Goal: Consume media (video, audio): Consume media (video, audio)

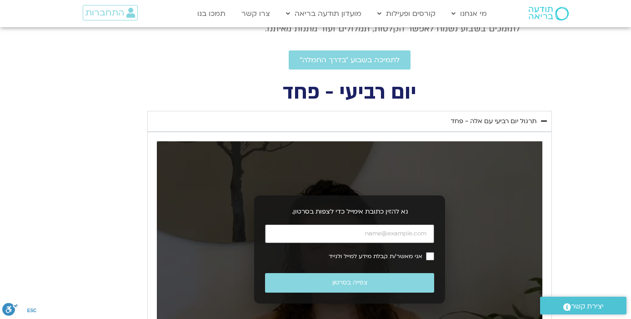
scroll to position [301, 0]
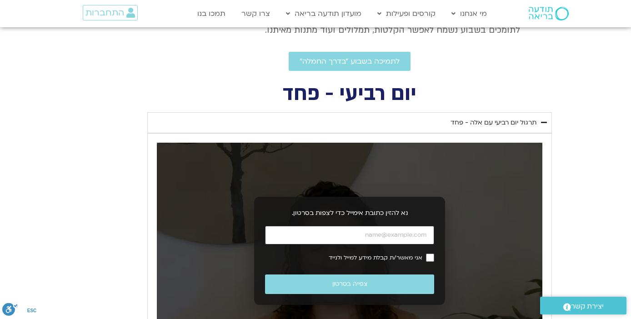
click at [369, 235] on input "כתובת אימייל" at bounding box center [349, 235] width 169 height 19
type input "[EMAIL_ADDRESS][DOMAIN_NAME]"
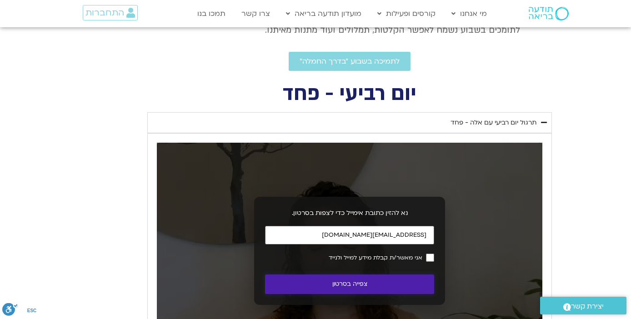
click at [369, 289] on button "צפייה בסרטון" at bounding box center [349, 285] width 169 height 20
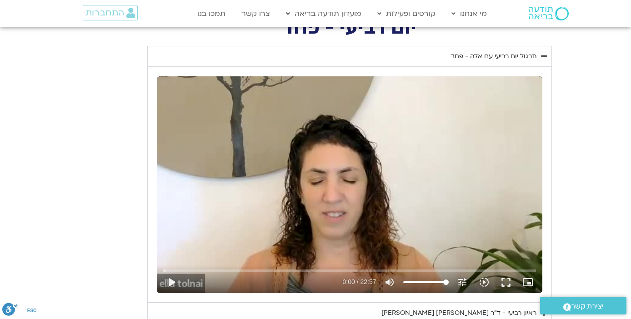
scroll to position [370, 0]
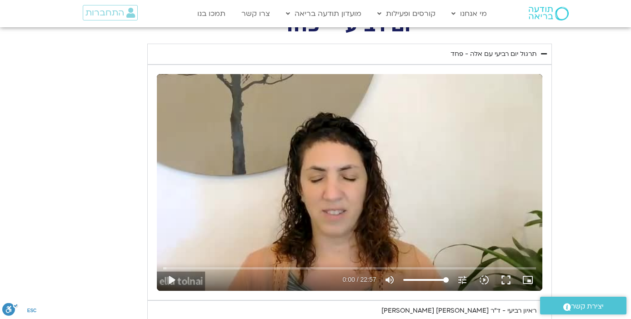
click at [234, 242] on div "Skip Ad 0:00 play_arrow 0:00 / 22:57 volume_up Mute tune Resolution Auto 240p s…" at bounding box center [349, 182] width 385 height 217
click at [225, 266] on input "Seek" at bounding box center [349, 267] width 372 height 5
click at [334, 265] on input "Seek" at bounding box center [349, 267] width 372 height 5
click at [169, 278] on button "pause" at bounding box center [171, 280] width 22 height 22
click at [168, 279] on button "play_arrow" at bounding box center [171, 280] width 22 height 22
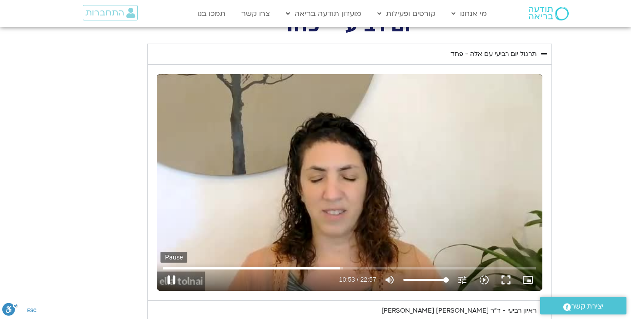
click at [167, 279] on button "pause" at bounding box center [171, 280] width 22 height 22
click at [168, 279] on button "play_arrow" at bounding box center [171, 280] width 22 height 22
click at [169, 280] on button "pause" at bounding box center [171, 280] width 22 height 22
click at [341, 268] on input "Seek" at bounding box center [349, 267] width 372 height 5
click at [342, 267] on input "Seek" at bounding box center [349, 267] width 372 height 5
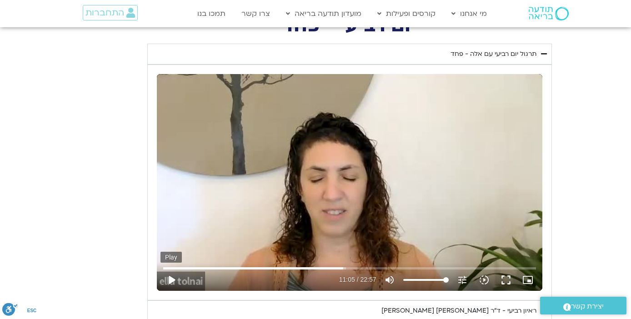
click at [172, 276] on button "play_arrow" at bounding box center [171, 280] width 22 height 22
click at [340, 268] on input "Seek" at bounding box center [349, 267] width 372 height 5
click at [166, 281] on button "pause" at bounding box center [171, 280] width 22 height 22
click at [342, 268] on input "Seek" at bounding box center [349, 267] width 372 height 5
click at [341, 267] on input "Seek" at bounding box center [349, 267] width 372 height 5
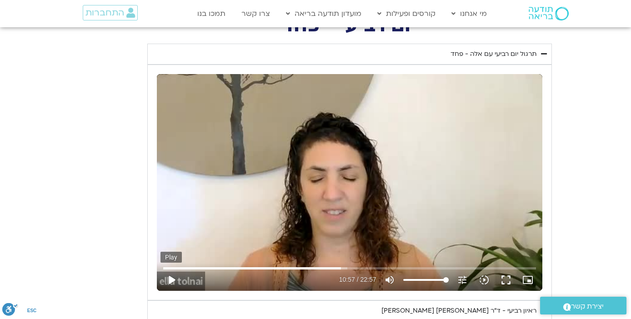
click at [172, 281] on button "play_arrow" at bounding box center [171, 280] width 22 height 22
click at [170, 279] on button "pause" at bounding box center [171, 280] width 22 height 22
click at [173, 278] on button "play_arrow" at bounding box center [171, 280] width 22 height 22
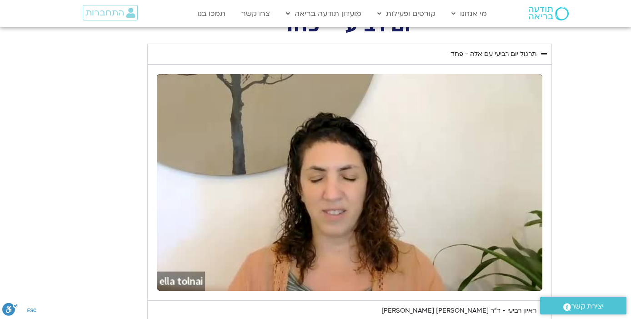
click at [173, 278] on button "pause" at bounding box center [171, 280] width 22 height 22
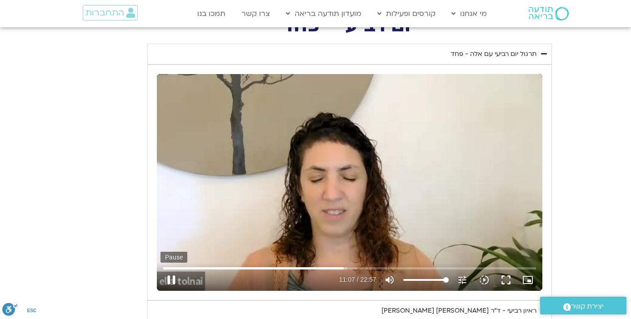
click at [169, 279] on button "pause" at bounding box center [171, 280] width 22 height 22
click at [169, 279] on button "play_arrow" at bounding box center [171, 280] width 22 height 22
click at [170, 280] on button "pause" at bounding box center [171, 280] width 22 height 22
click at [175, 279] on button "play_arrow" at bounding box center [171, 280] width 22 height 22
click at [173, 279] on button "pause" at bounding box center [171, 280] width 22 height 22
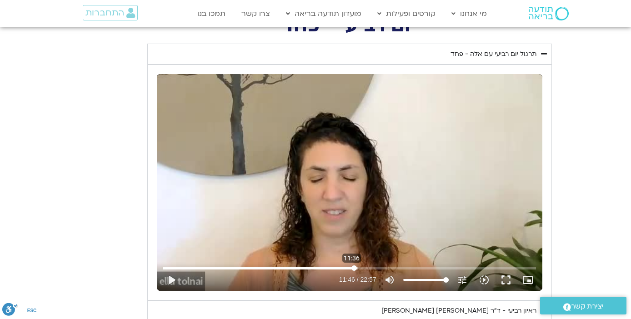
click at [351, 267] on input "Seek" at bounding box center [349, 267] width 372 height 5
click at [350, 267] on input "Seek" at bounding box center [349, 267] width 372 height 5
click at [171, 278] on button "play_arrow" at bounding box center [171, 280] width 22 height 22
click at [169, 279] on button "pause" at bounding box center [171, 280] width 22 height 22
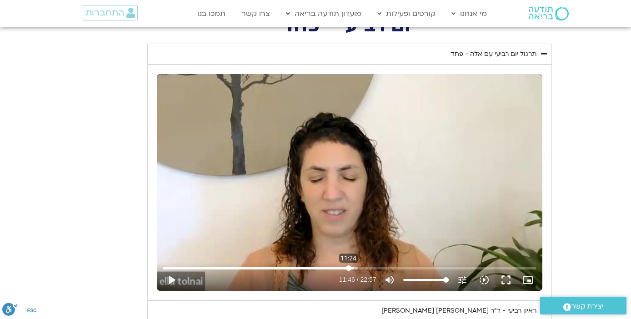
click at [348, 268] on input "Seek" at bounding box center [349, 267] width 372 height 5
click at [170, 279] on button "play_arrow" at bounding box center [171, 280] width 22 height 22
click at [169, 278] on button "pause" at bounding box center [171, 280] width 22 height 22
click at [349, 267] on input "Seek" at bounding box center [349, 267] width 372 height 5
click at [349, 268] on input "Seek" at bounding box center [349, 267] width 372 height 5
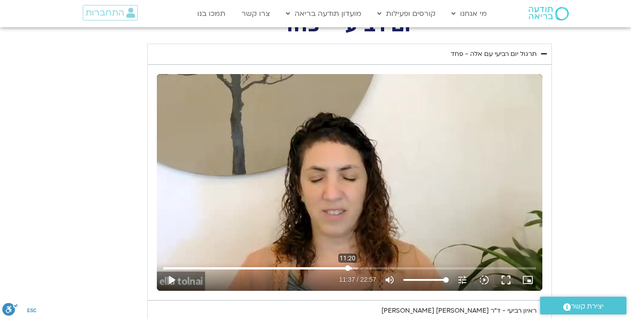
click at [347, 267] on input "Seek" at bounding box center [349, 267] width 372 height 5
click at [174, 278] on button "play_arrow" at bounding box center [171, 280] width 22 height 22
click at [168, 276] on button "pause" at bounding box center [171, 280] width 22 height 22
click at [168, 276] on button "play_arrow" at bounding box center [171, 280] width 22 height 22
click at [171, 280] on button "pause" at bounding box center [171, 280] width 22 height 22
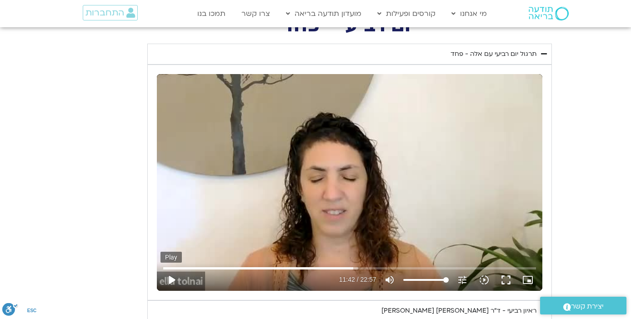
click at [171, 280] on button "play_arrow" at bounding box center [171, 280] width 22 height 22
click at [165, 279] on button "pause" at bounding box center [171, 280] width 22 height 22
click at [355, 268] on input "Seek" at bounding box center [349, 267] width 372 height 5
click at [355, 266] on input "Seek" at bounding box center [349, 267] width 372 height 5
click at [173, 278] on button "play_arrow" at bounding box center [171, 280] width 22 height 22
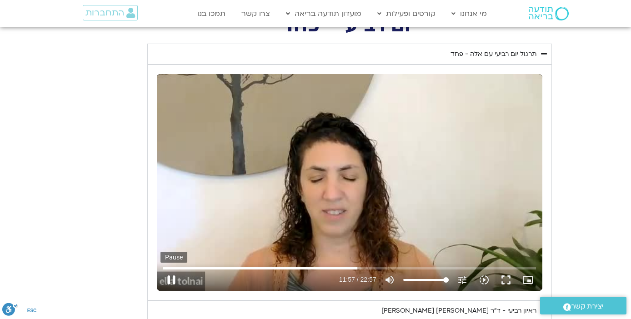
click at [167, 277] on button "pause" at bounding box center [171, 280] width 22 height 22
click at [353, 268] on input "Seek" at bounding box center [349, 267] width 372 height 5
click at [170, 279] on button "play_arrow" at bounding box center [171, 280] width 22 height 22
click at [173, 280] on button "pause" at bounding box center [171, 280] width 22 height 22
click at [171, 278] on button "play_arrow" at bounding box center [171, 280] width 22 height 22
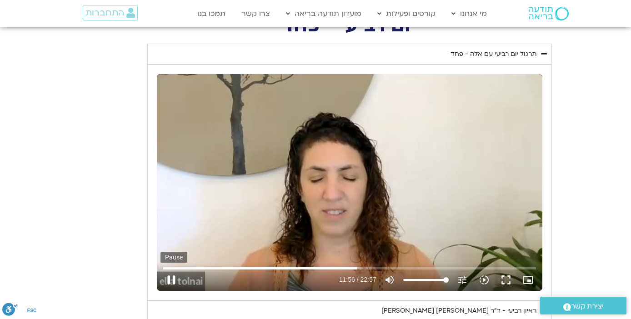
click at [171, 277] on button "pause" at bounding box center [171, 280] width 22 height 22
click at [171, 277] on button "play_arrow" at bounding box center [171, 280] width 22 height 22
click at [169, 281] on button "pause" at bounding box center [171, 280] width 22 height 22
click at [168, 278] on button "play_arrow" at bounding box center [171, 280] width 22 height 22
click at [175, 281] on button "pause" at bounding box center [171, 280] width 22 height 22
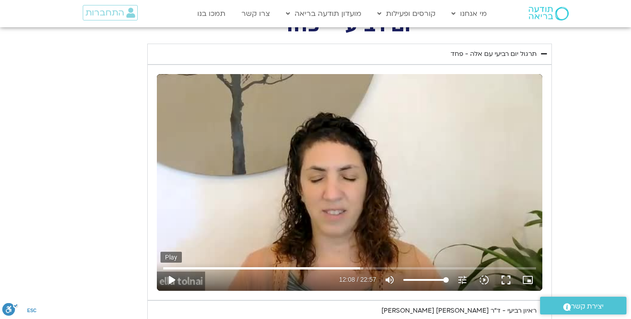
click at [171, 278] on button "play_arrow" at bounding box center [171, 280] width 22 height 22
click at [171, 279] on button "pause" at bounding box center [171, 280] width 22 height 22
click at [171, 279] on button "play_arrow" at bounding box center [171, 280] width 22 height 22
click at [170, 278] on button "pause" at bounding box center [171, 280] width 22 height 22
click at [170, 278] on button "play_arrow" at bounding box center [171, 280] width 22 height 22
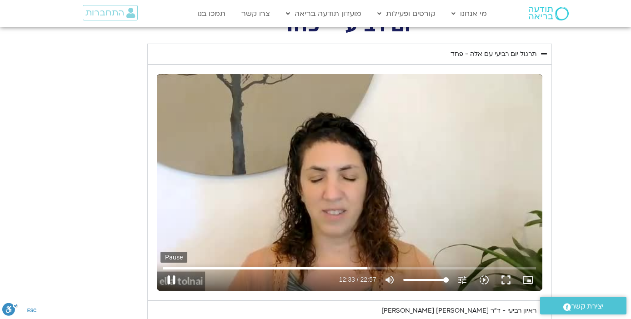
click at [170, 280] on button "pause" at bounding box center [171, 280] width 22 height 22
click at [170, 280] on button "play_arrow" at bounding box center [171, 280] width 22 height 22
click at [169, 280] on button "pause" at bounding box center [171, 280] width 22 height 22
click at [169, 280] on button "play_arrow" at bounding box center [171, 280] width 22 height 22
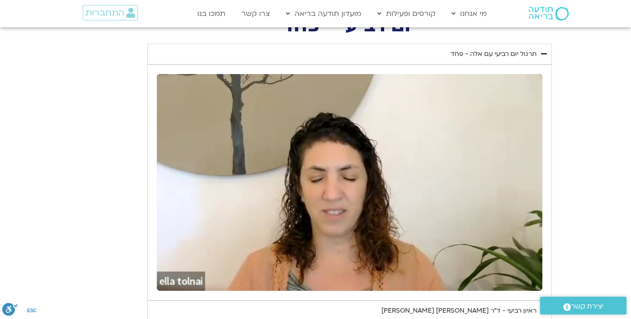
click at [169, 280] on button "pause" at bounding box center [171, 280] width 22 height 22
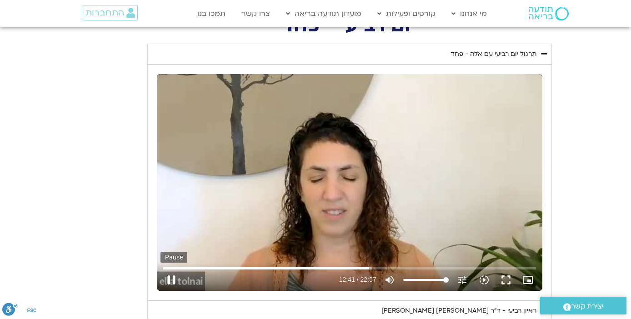
click at [168, 283] on button "pause" at bounding box center [171, 280] width 22 height 22
click at [168, 283] on button "play_arrow" at bounding box center [171, 280] width 22 height 22
click at [168, 279] on button "pause" at bounding box center [171, 280] width 22 height 22
click at [168, 279] on button "play_arrow" at bounding box center [171, 280] width 22 height 22
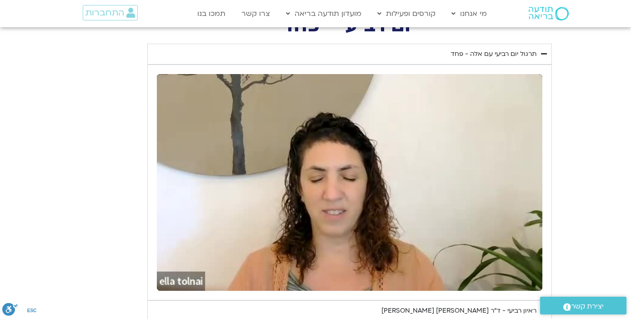
click at [168, 279] on button "pause" at bounding box center [171, 280] width 22 height 22
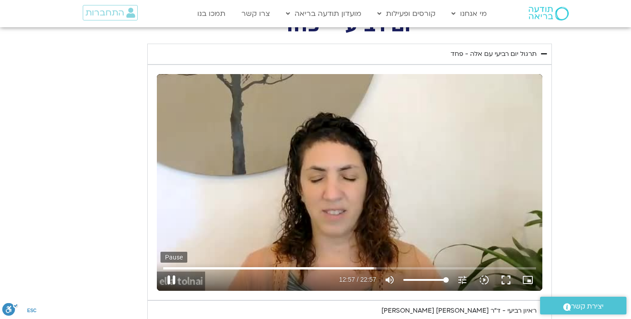
click at [170, 279] on button "pause" at bounding box center [171, 280] width 22 height 22
click at [170, 279] on button "play_arrow" at bounding box center [171, 280] width 22 height 22
click at [169, 281] on button "pause" at bounding box center [171, 280] width 22 height 22
click at [169, 280] on button "play_arrow" at bounding box center [171, 280] width 22 height 22
click at [174, 280] on button "pause" at bounding box center [171, 280] width 22 height 22
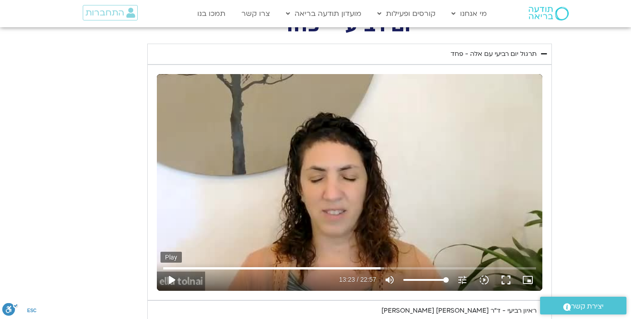
click at [174, 280] on button "play_arrow" at bounding box center [171, 280] width 22 height 22
click at [170, 276] on button "pause" at bounding box center [171, 280] width 22 height 22
click at [170, 276] on button "play_arrow" at bounding box center [171, 280] width 22 height 22
click at [165, 282] on button "pause" at bounding box center [171, 280] width 22 height 22
click at [165, 282] on button "play_arrow" at bounding box center [171, 280] width 22 height 22
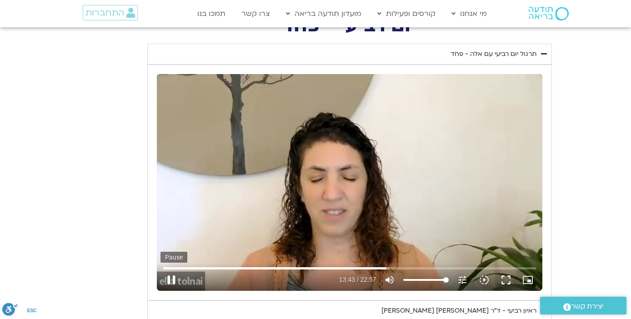
click at [171, 279] on button "pause" at bounding box center [171, 280] width 22 height 22
click at [171, 279] on button "play_arrow" at bounding box center [171, 280] width 22 height 22
click at [167, 283] on button "pause" at bounding box center [171, 280] width 22 height 22
click at [167, 283] on button "play_arrow" at bounding box center [171, 280] width 22 height 22
click at [172, 274] on button "pause" at bounding box center [171, 280] width 22 height 22
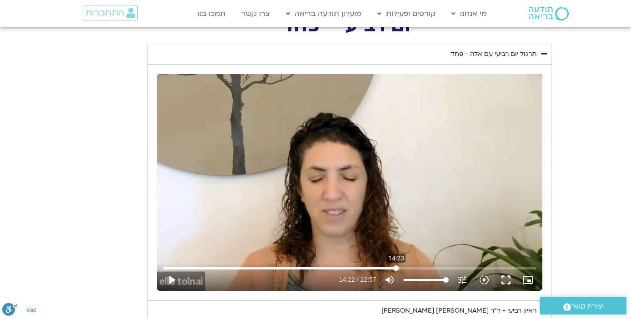
click at [396, 269] on input "Seek" at bounding box center [349, 267] width 372 height 5
click at [395, 268] on input "Seek" at bounding box center [349, 267] width 372 height 5
click at [170, 276] on button "play_arrow" at bounding box center [171, 280] width 22 height 22
click at [174, 280] on button "pause" at bounding box center [171, 280] width 22 height 22
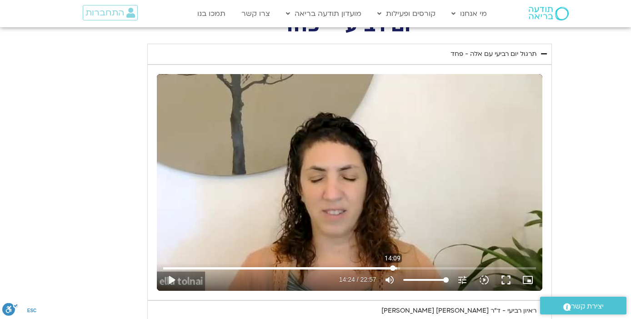
click at [392, 268] on input "Seek" at bounding box center [349, 267] width 372 height 5
click at [174, 278] on button "play_arrow" at bounding box center [171, 280] width 22 height 22
click at [173, 275] on button "pause" at bounding box center [171, 280] width 22 height 22
click at [171, 279] on button "play_arrow" at bounding box center [171, 280] width 22 height 22
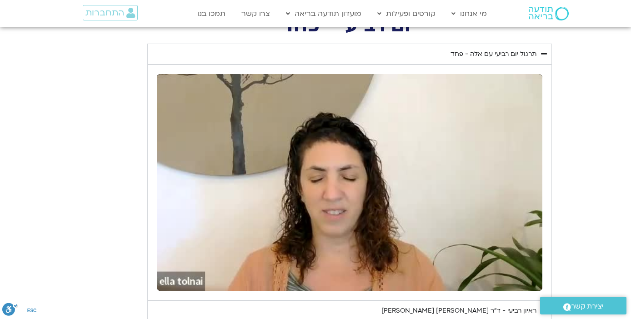
click at [171, 279] on button "pause" at bounding box center [171, 280] width 22 height 22
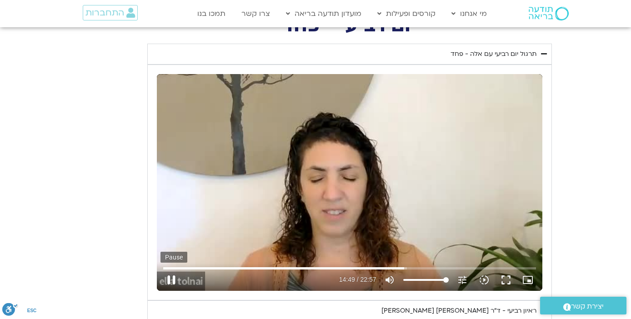
click at [171, 276] on button "pause" at bounding box center [171, 280] width 22 height 22
click at [171, 278] on button "play_arrow" at bounding box center [171, 280] width 22 height 22
click at [403, 268] on input "Seek" at bounding box center [349, 267] width 372 height 5
click at [402, 267] on input "Seek" at bounding box center [349, 267] width 372 height 5
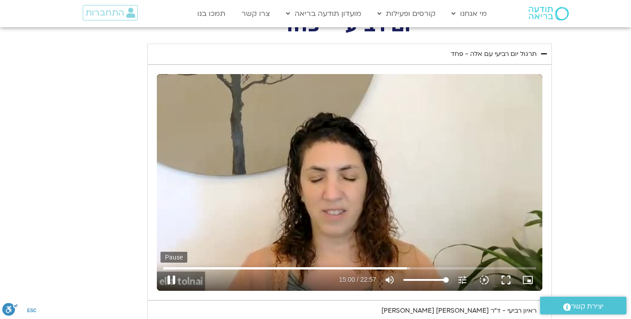
click at [175, 278] on button "pause" at bounding box center [171, 280] width 22 height 22
click at [403, 267] on input "Seek" at bounding box center [349, 267] width 372 height 5
click at [170, 278] on button "play_arrow" at bounding box center [171, 280] width 22 height 22
click at [404, 265] on input "Seek" at bounding box center [349, 267] width 372 height 5
click at [403, 266] on input "Seek" at bounding box center [349, 267] width 372 height 5
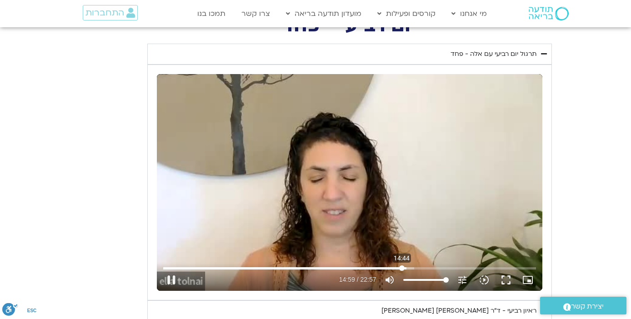
click at [401, 267] on input "Seek" at bounding box center [349, 267] width 372 height 5
click at [167, 281] on button "pause" at bounding box center [171, 280] width 22 height 22
click at [170, 281] on button "play_arrow" at bounding box center [171, 280] width 22 height 22
click at [171, 279] on button "pause" at bounding box center [171, 280] width 22 height 22
click at [171, 279] on button "play_arrow" at bounding box center [171, 280] width 22 height 22
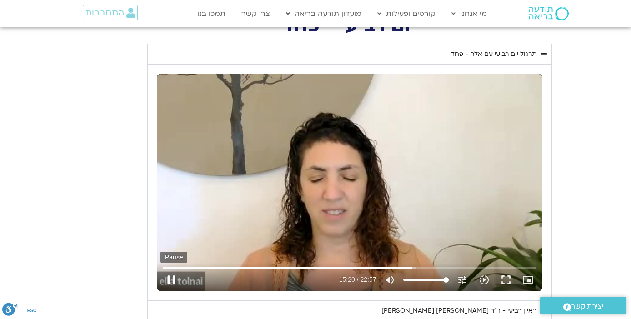
click at [171, 280] on button "pause" at bounding box center [171, 280] width 22 height 22
click at [175, 281] on button "play_arrow" at bounding box center [171, 280] width 22 height 22
click at [171, 281] on button "pause" at bounding box center [171, 280] width 22 height 22
click at [174, 279] on button "play_arrow" at bounding box center [171, 280] width 22 height 22
click at [170, 277] on button "pause" at bounding box center [171, 280] width 22 height 22
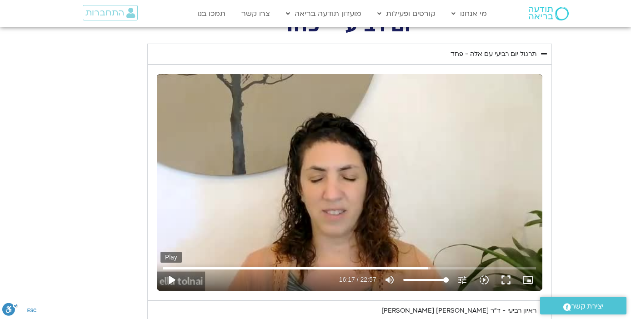
click at [170, 277] on button "play_arrow" at bounding box center [171, 280] width 22 height 22
click at [167, 281] on button "pause" at bounding box center [171, 280] width 22 height 22
click at [167, 281] on button "play_arrow" at bounding box center [171, 280] width 22 height 22
click at [172, 281] on button "pause" at bounding box center [171, 280] width 22 height 22
click at [438, 267] on input "Seek" at bounding box center [349, 267] width 372 height 5
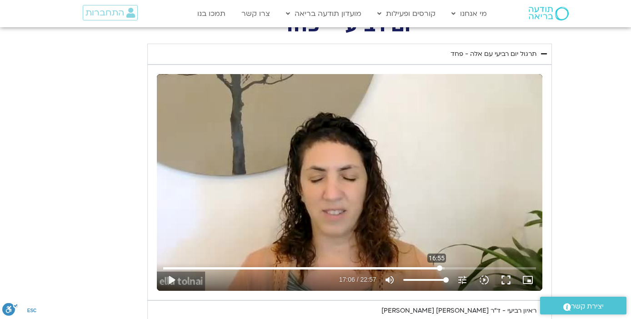
click at [436, 267] on input "Seek" at bounding box center [349, 267] width 372 height 5
click at [174, 277] on button "play_arrow" at bounding box center [171, 280] width 22 height 22
click at [445, 268] on input "Seek" at bounding box center [349, 267] width 372 height 5
click at [170, 280] on button "pause" at bounding box center [171, 280] width 22 height 22
click at [170, 280] on button "play_arrow" at bounding box center [171, 280] width 22 height 22
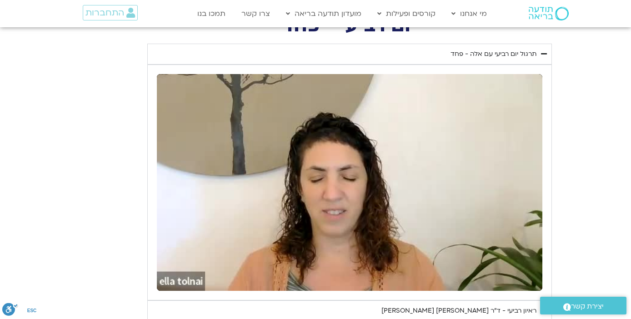
click at [170, 280] on button "pause" at bounding box center [171, 280] width 22 height 22
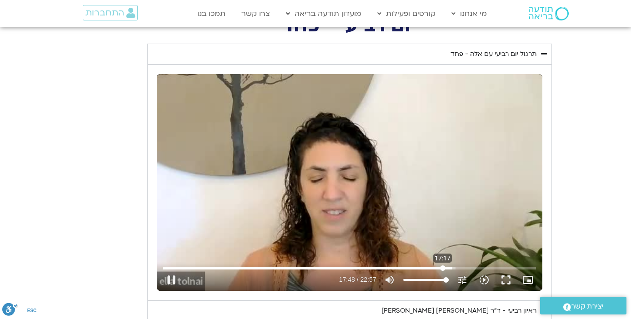
click at [442, 267] on input "Seek" at bounding box center [349, 267] width 372 height 5
click at [173, 282] on button "pause" at bounding box center [171, 280] width 22 height 22
click at [170, 276] on button "play_arrow" at bounding box center [171, 280] width 22 height 22
click at [437, 268] on input "Seek" at bounding box center [349, 267] width 372 height 5
click at [168, 279] on button "pause" at bounding box center [171, 280] width 22 height 22
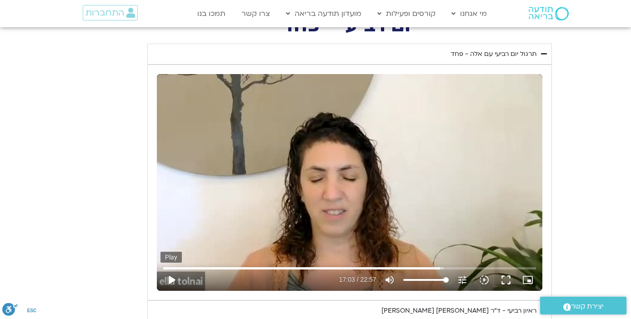
click at [168, 279] on button "play_arrow" at bounding box center [171, 280] width 22 height 22
click at [170, 274] on button "pause" at bounding box center [171, 280] width 22 height 22
click at [170, 281] on button "play_arrow" at bounding box center [171, 280] width 22 height 22
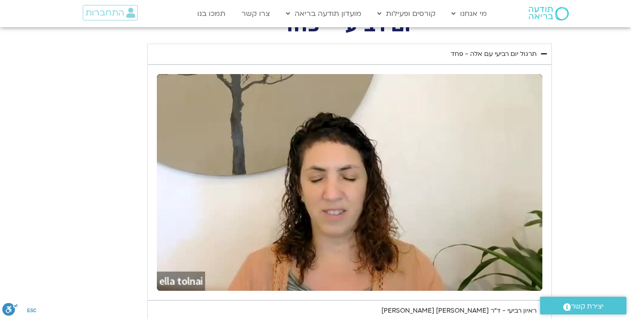
click at [170, 281] on button "pause" at bounding box center [171, 280] width 22 height 22
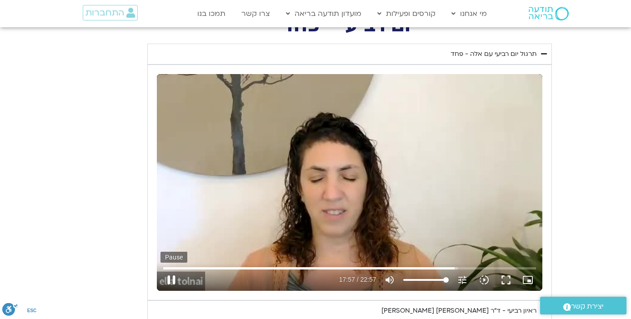
click at [167, 280] on button "pause" at bounding box center [171, 280] width 22 height 22
click at [167, 280] on button "play_arrow" at bounding box center [171, 280] width 22 height 22
click at [170, 277] on button "pause" at bounding box center [171, 280] width 22 height 22
click at [170, 277] on button "play_arrow" at bounding box center [171, 280] width 22 height 22
click at [174, 280] on button "pause" at bounding box center [171, 280] width 22 height 22
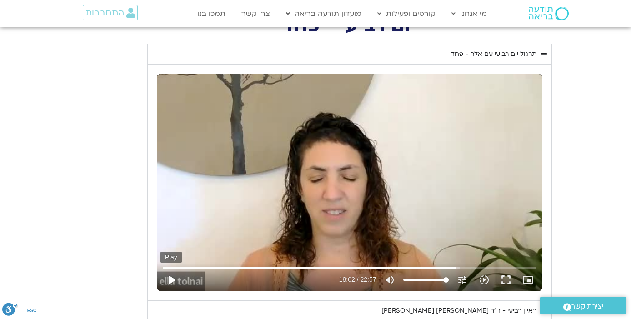
click at [174, 280] on button "play_arrow" at bounding box center [171, 280] width 22 height 22
click at [175, 282] on button "pause" at bounding box center [171, 280] width 22 height 22
click at [175, 282] on button "play_arrow" at bounding box center [171, 280] width 22 height 22
click at [170, 280] on button "pause" at bounding box center [171, 280] width 22 height 22
click at [170, 278] on button "play_arrow" at bounding box center [171, 280] width 22 height 22
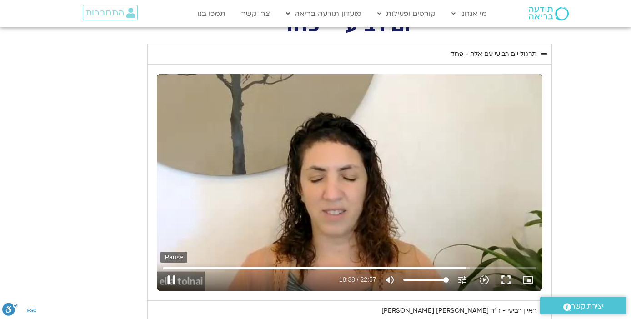
click at [170, 279] on button "pause" at bounding box center [171, 280] width 22 height 22
click at [170, 279] on button "play_arrow" at bounding box center [171, 280] width 22 height 22
click at [174, 280] on button "pause" at bounding box center [171, 280] width 22 height 22
click at [175, 278] on button "play_arrow" at bounding box center [171, 280] width 22 height 22
click at [175, 280] on button "pause" at bounding box center [171, 280] width 22 height 22
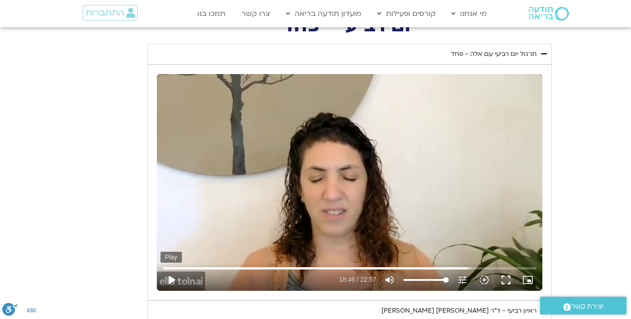
click at [175, 280] on button "play_arrow" at bounding box center [171, 280] width 22 height 22
click at [170, 280] on button "pause" at bounding box center [171, 280] width 22 height 22
click at [170, 280] on button "play_arrow" at bounding box center [171, 280] width 22 height 22
click at [172, 280] on button "pause" at bounding box center [171, 280] width 22 height 22
click at [172, 280] on button "play_arrow" at bounding box center [171, 280] width 22 height 22
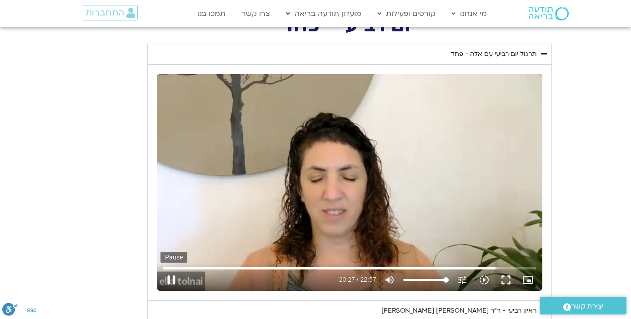
click at [172, 279] on button "pause" at bounding box center [171, 280] width 22 height 22
click at [492, 267] on input "Seek" at bounding box center [349, 267] width 372 height 5
click at [491, 266] on input "Seek" at bounding box center [349, 267] width 372 height 5
click at [175, 279] on button "play_arrow" at bounding box center [171, 280] width 22 height 22
click at [493, 267] on input "Seek" at bounding box center [349, 267] width 372 height 5
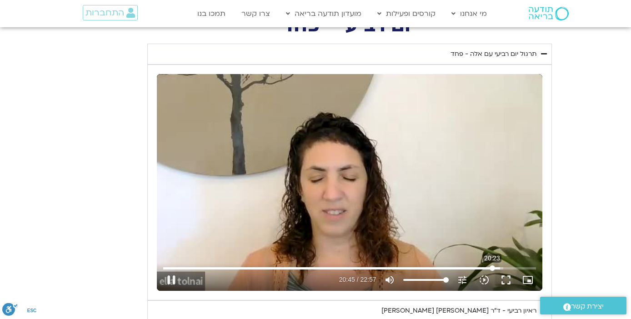
click at [492, 268] on input "Seek" at bounding box center [349, 267] width 372 height 5
click at [168, 283] on button "pause" at bounding box center [171, 280] width 22 height 22
click at [487, 269] on input "Seek" at bounding box center [349, 267] width 372 height 5
click at [172, 280] on button "play_arrow" at bounding box center [171, 280] width 22 height 22
click at [168, 278] on button "pause" at bounding box center [171, 280] width 22 height 22
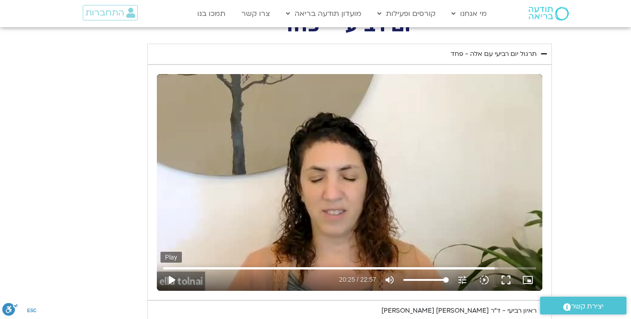
click at [168, 278] on button "play_arrow" at bounding box center [171, 280] width 22 height 22
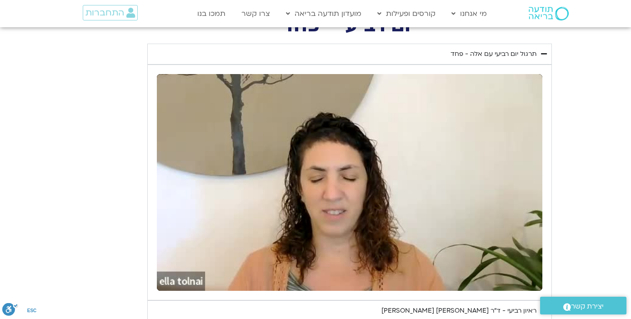
click at [168, 278] on button "pause" at bounding box center [171, 280] width 22 height 22
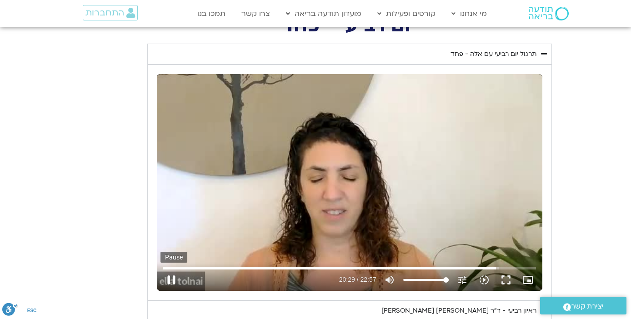
click at [165, 282] on button "pause" at bounding box center [171, 280] width 22 height 22
click at [165, 282] on button "play_arrow" at bounding box center [171, 280] width 22 height 22
click at [168, 281] on button "pause" at bounding box center [171, 280] width 22 height 22
click at [168, 281] on button "play_arrow" at bounding box center [171, 280] width 22 height 22
click at [174, 282] on button "pause" at bounding box center [171, 280] width 22 height 22
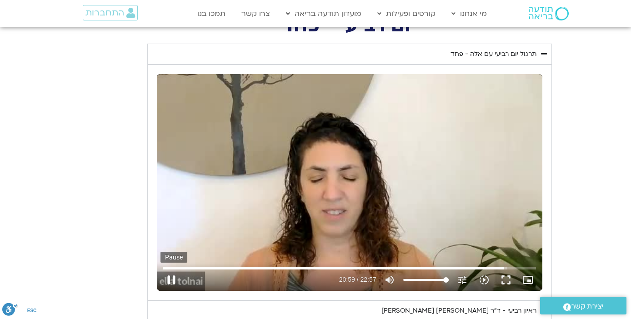
type input "1259.663497"
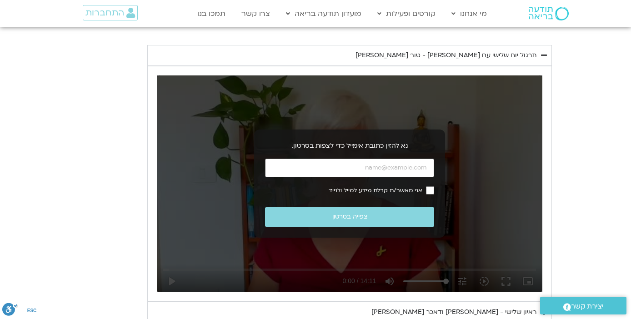
scroll to position [770, 0]
